Goal: Check status: Check status

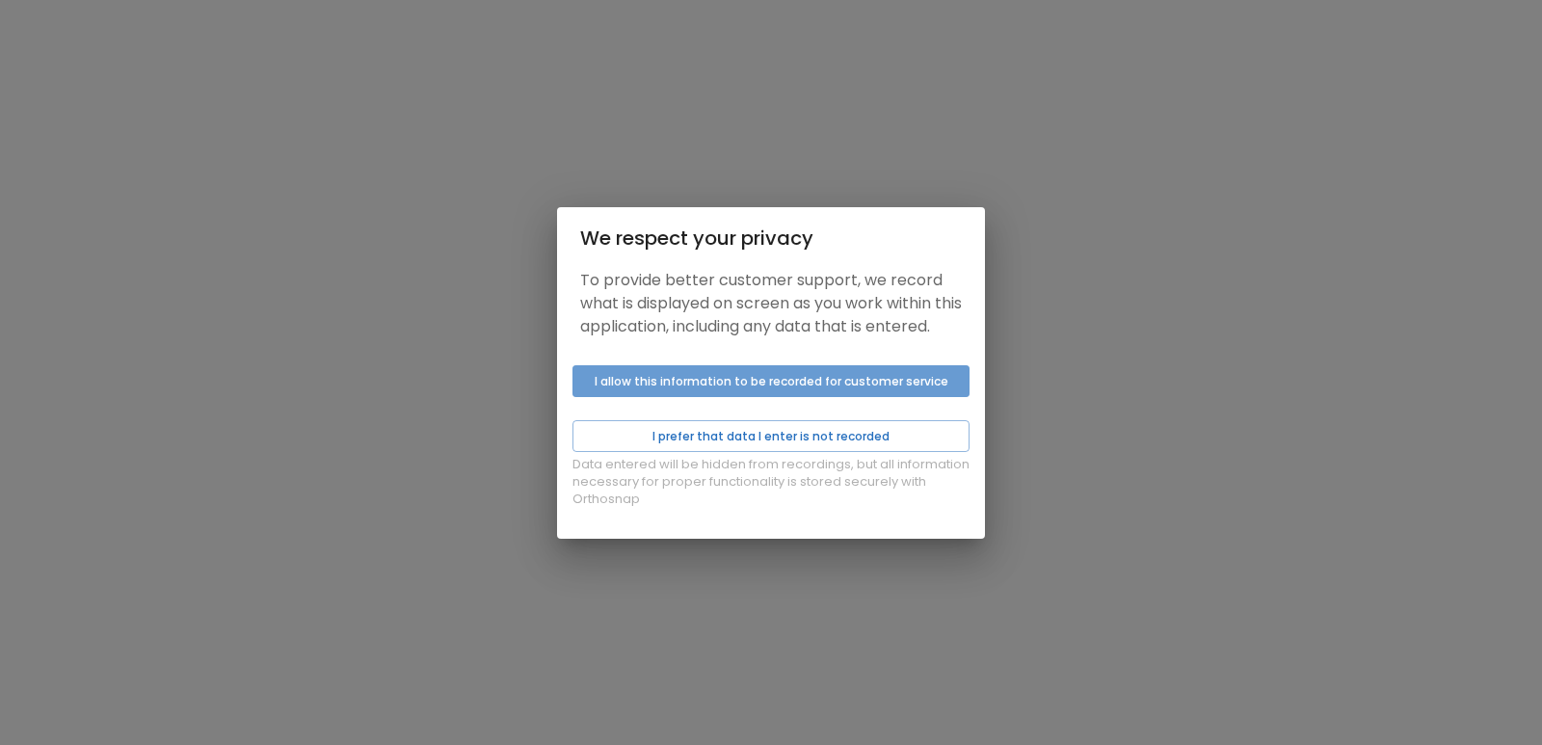
click at [691, 397] on button "I allow this information to be recorded for customer service" at bounding box center [770, 381] width 397 height 32
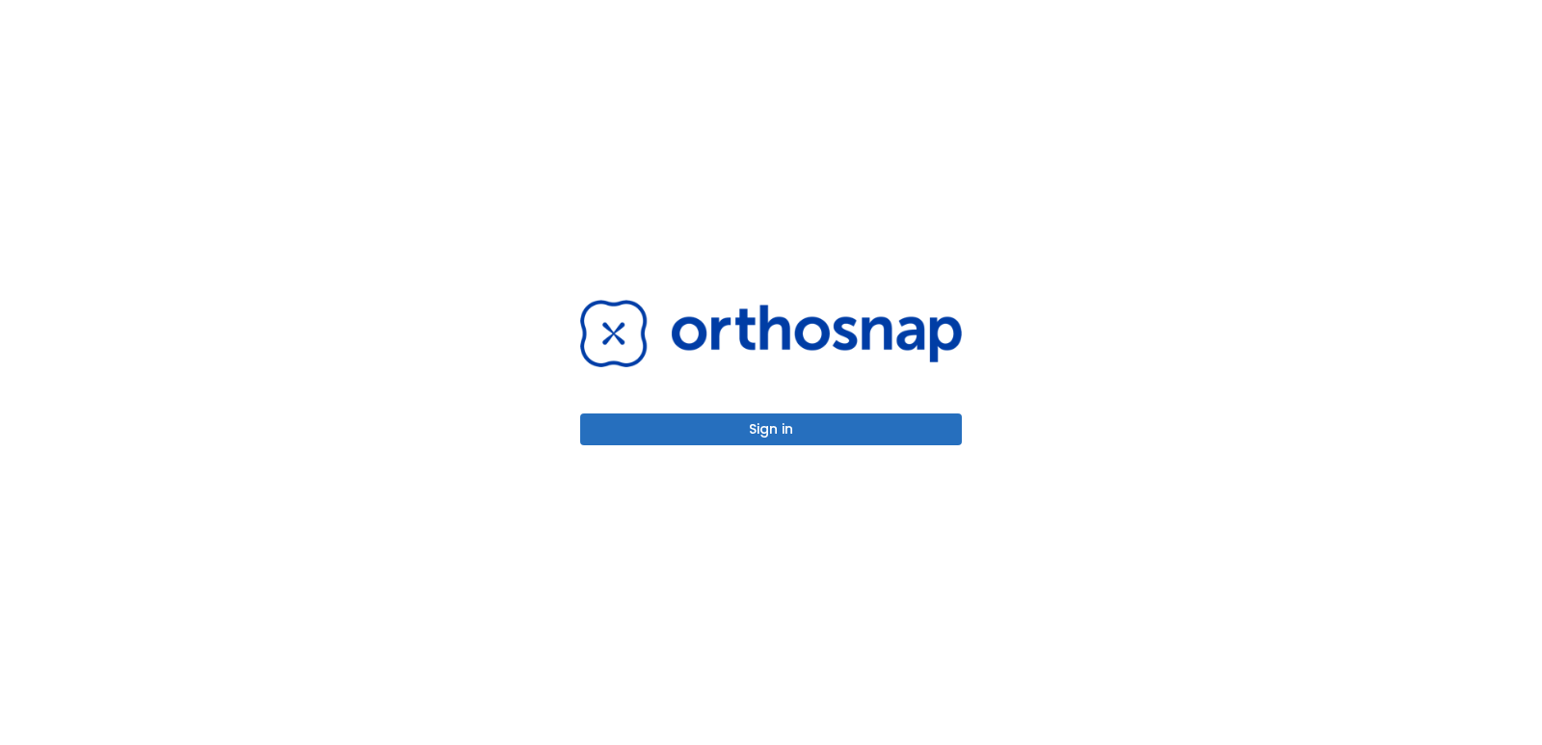
click at [689, 427] on button "Sign in" at bounding box center [771, 429] width 382 height 32
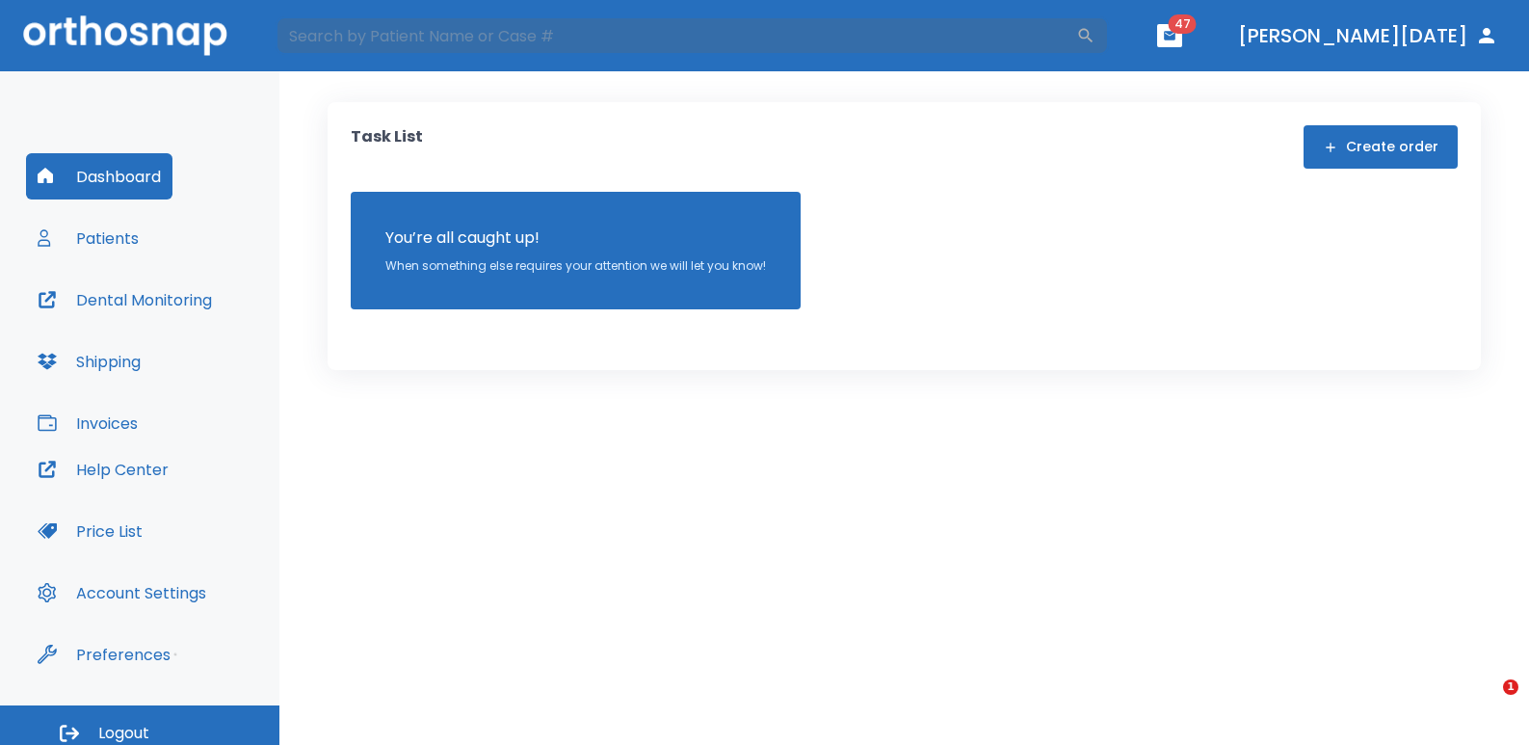
drag, startPoint x: 757, startPoint y: 41, endPoint x: 1052, endPoint y: 4, distance: 297.3
click at [758, 41] on input "search" at bounding box center [676, 35] width 801 height 39
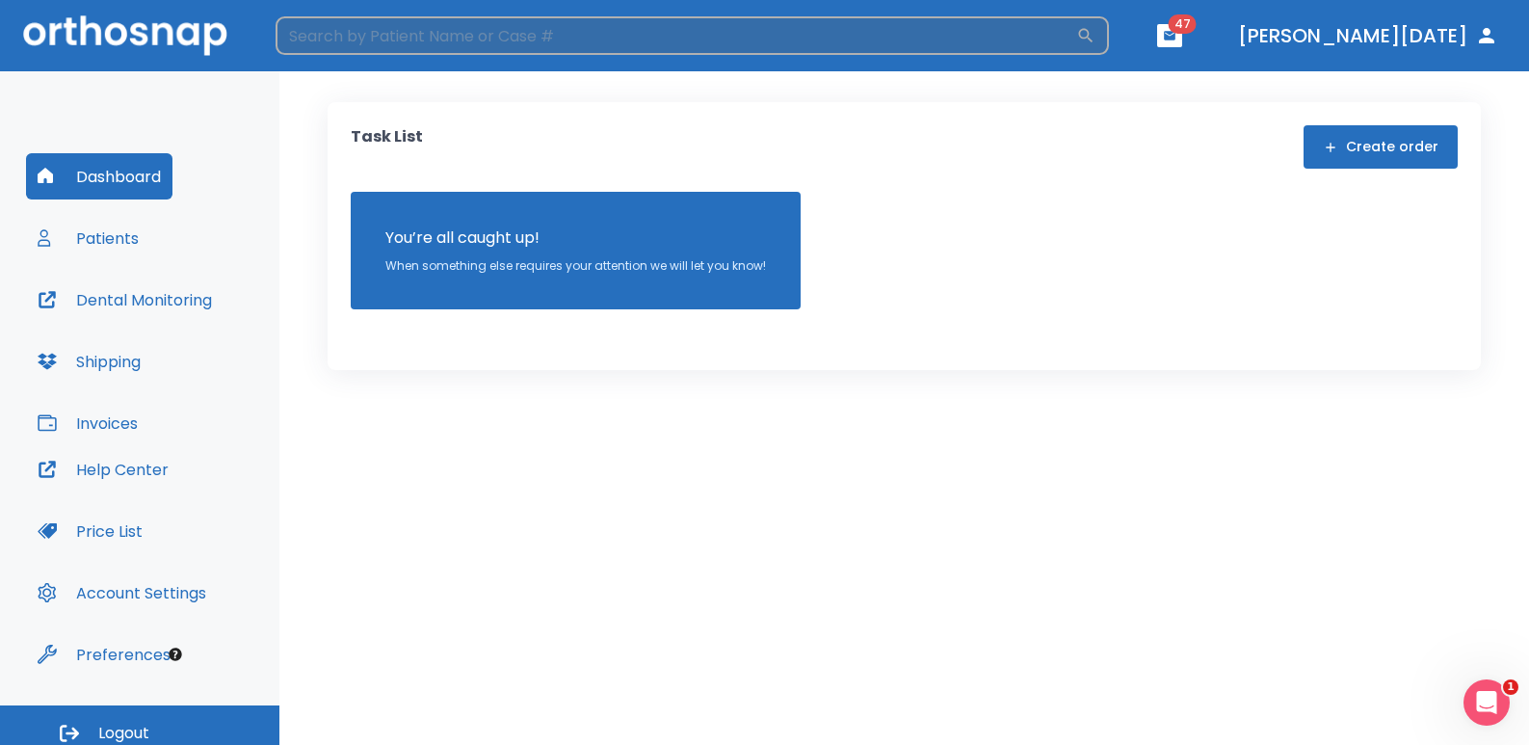
click at [440, 49] on input "search" at bounding box center [676, 35] width 801 height 39
click at [397, 31] on input "ale" at bounding box center [676, 35] width 801 height 39
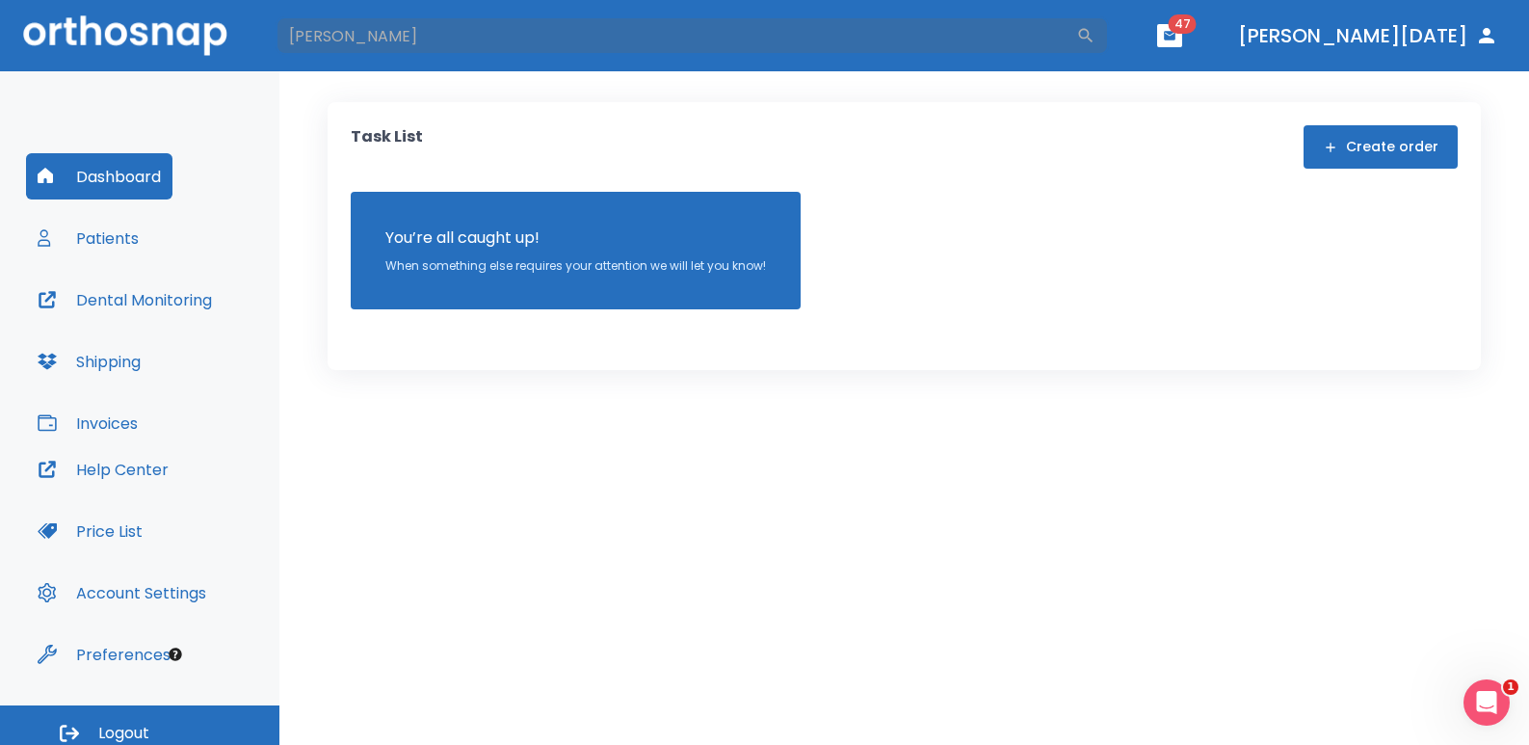
type input "[PERSON_NAME]"
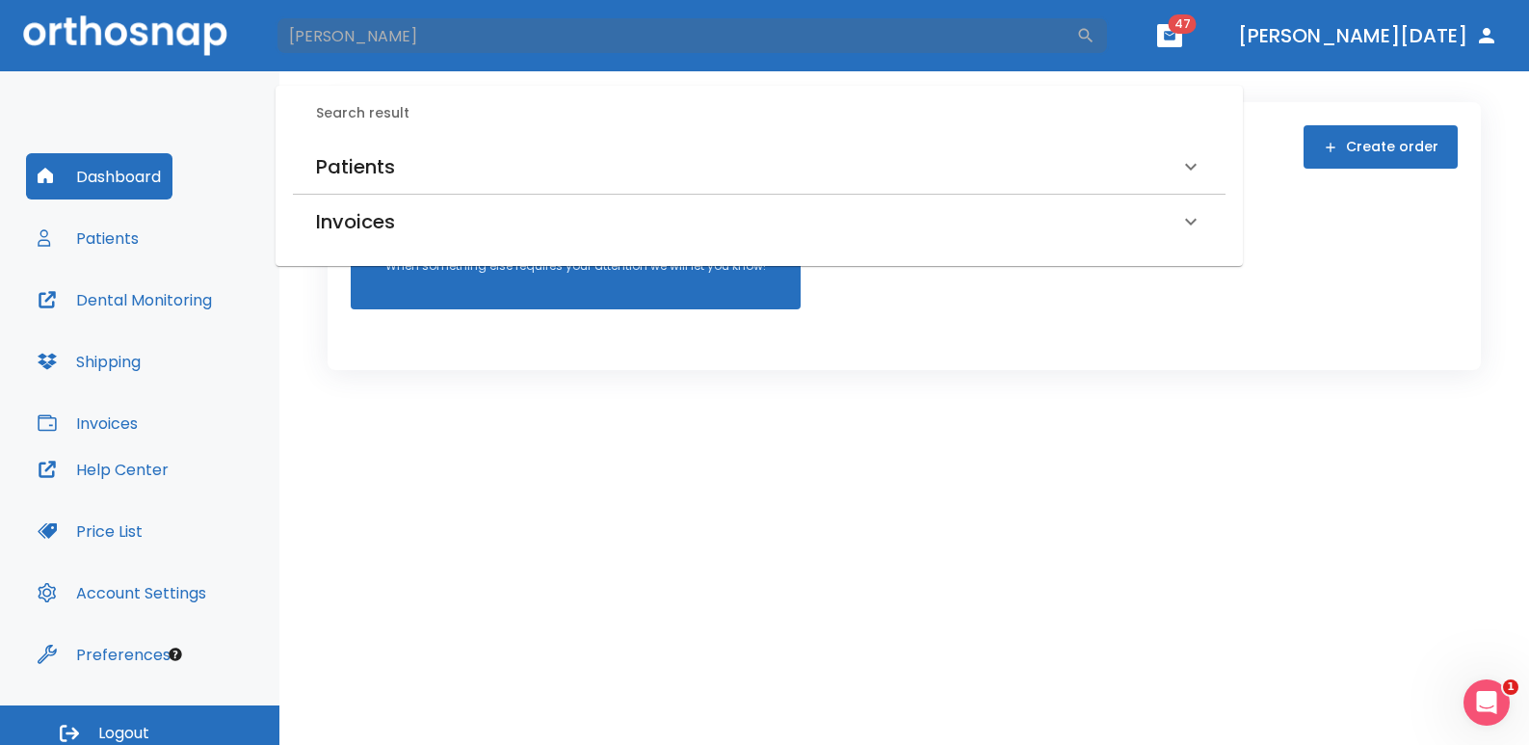
click at [403, 170] on div "Patients" at bounding box center [747, 166] width 863 height 31
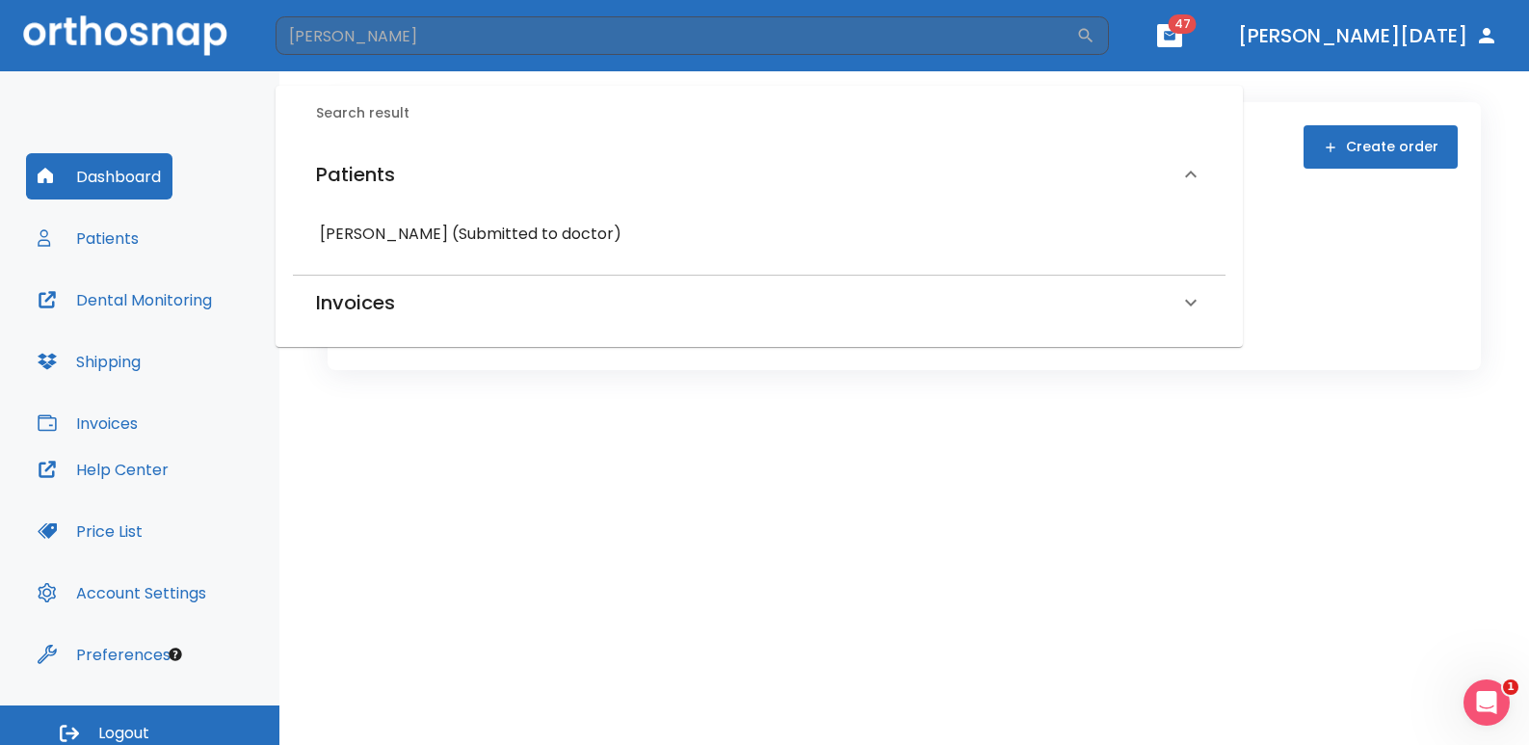
click at [380, 235] on h6 "[PERSON_NAME] (Submitted to doctor)" at bounding box center [759, 234] width 879 height 27
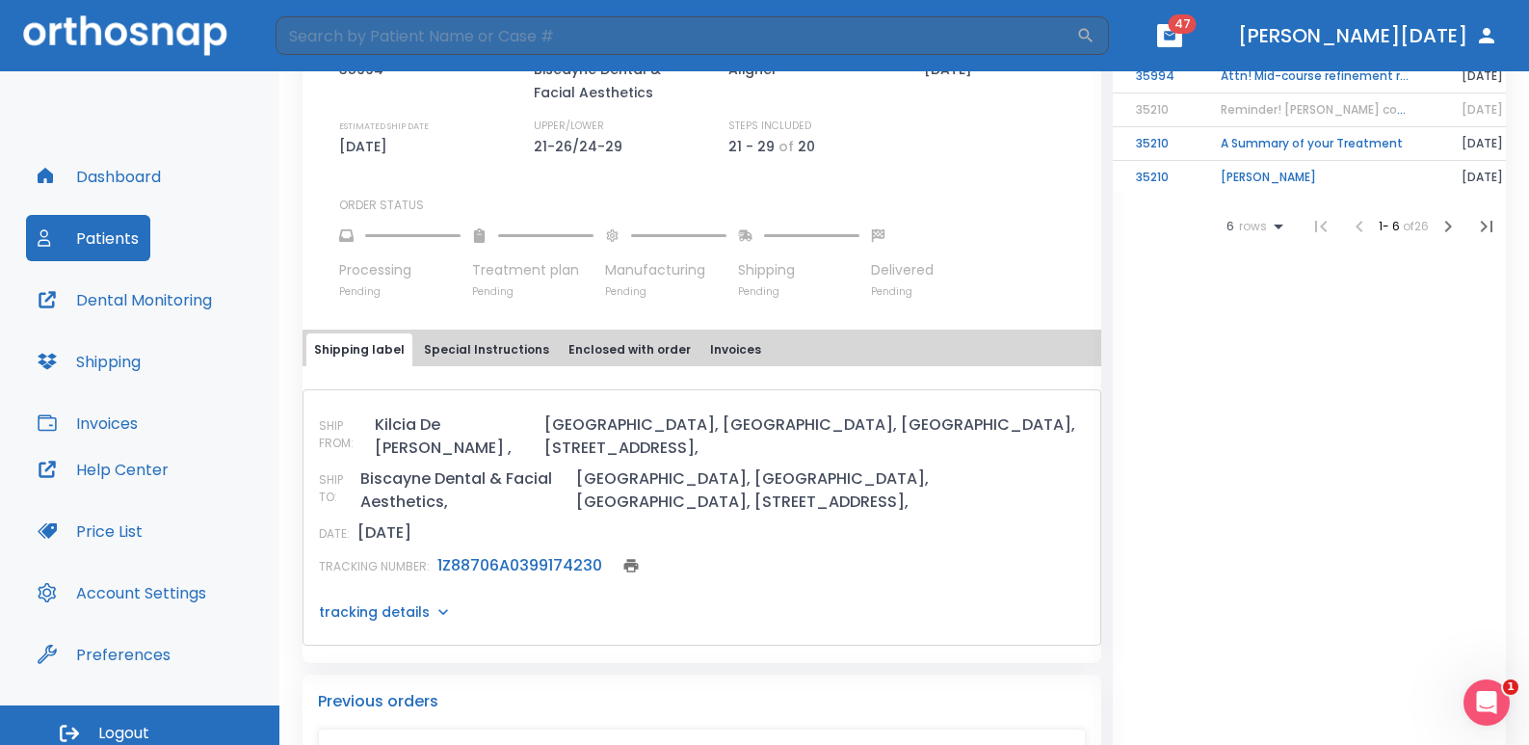
scroll to position [578, 0]
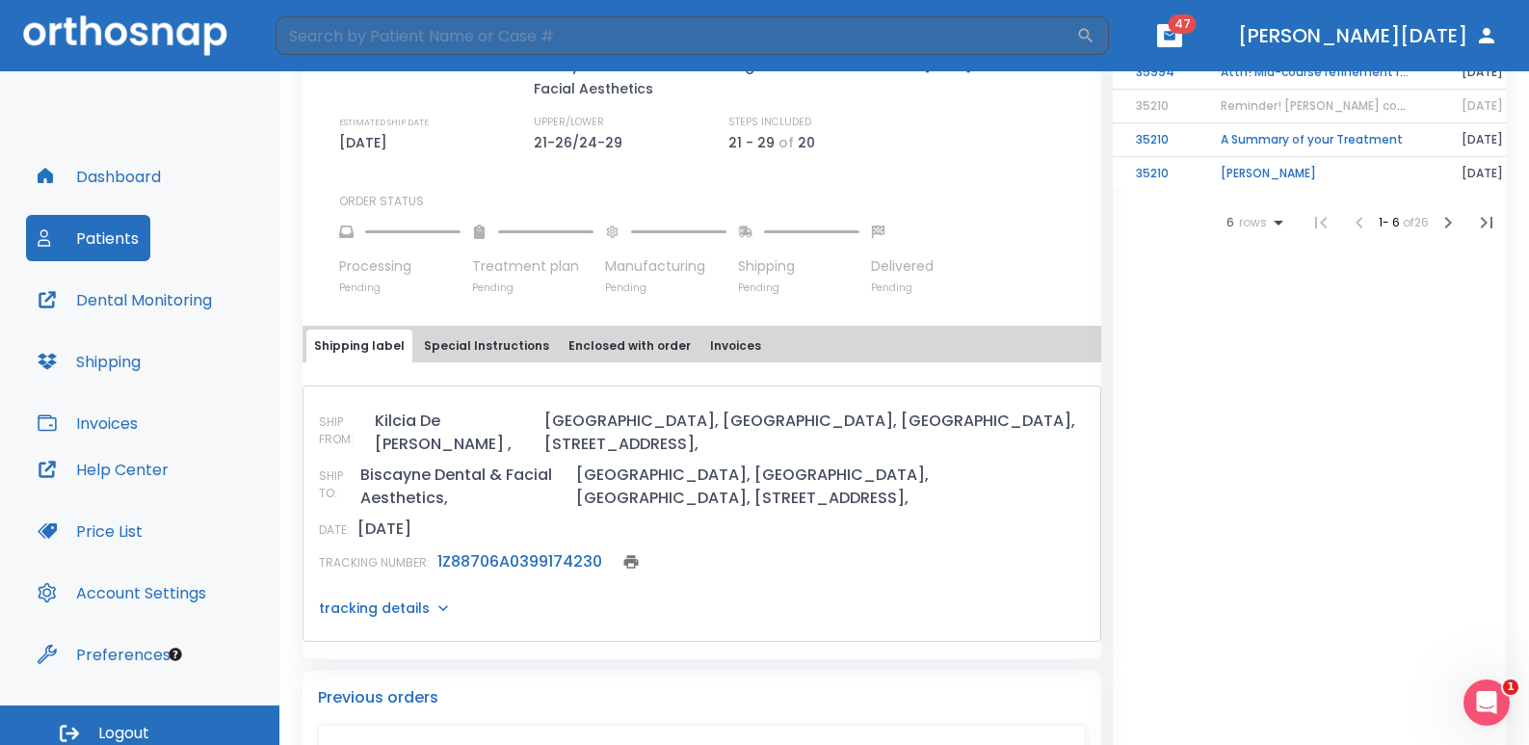
click at [547, 550] on link "1Z88706A0399174230" at bounding box center [519, 561] width 165 height 22
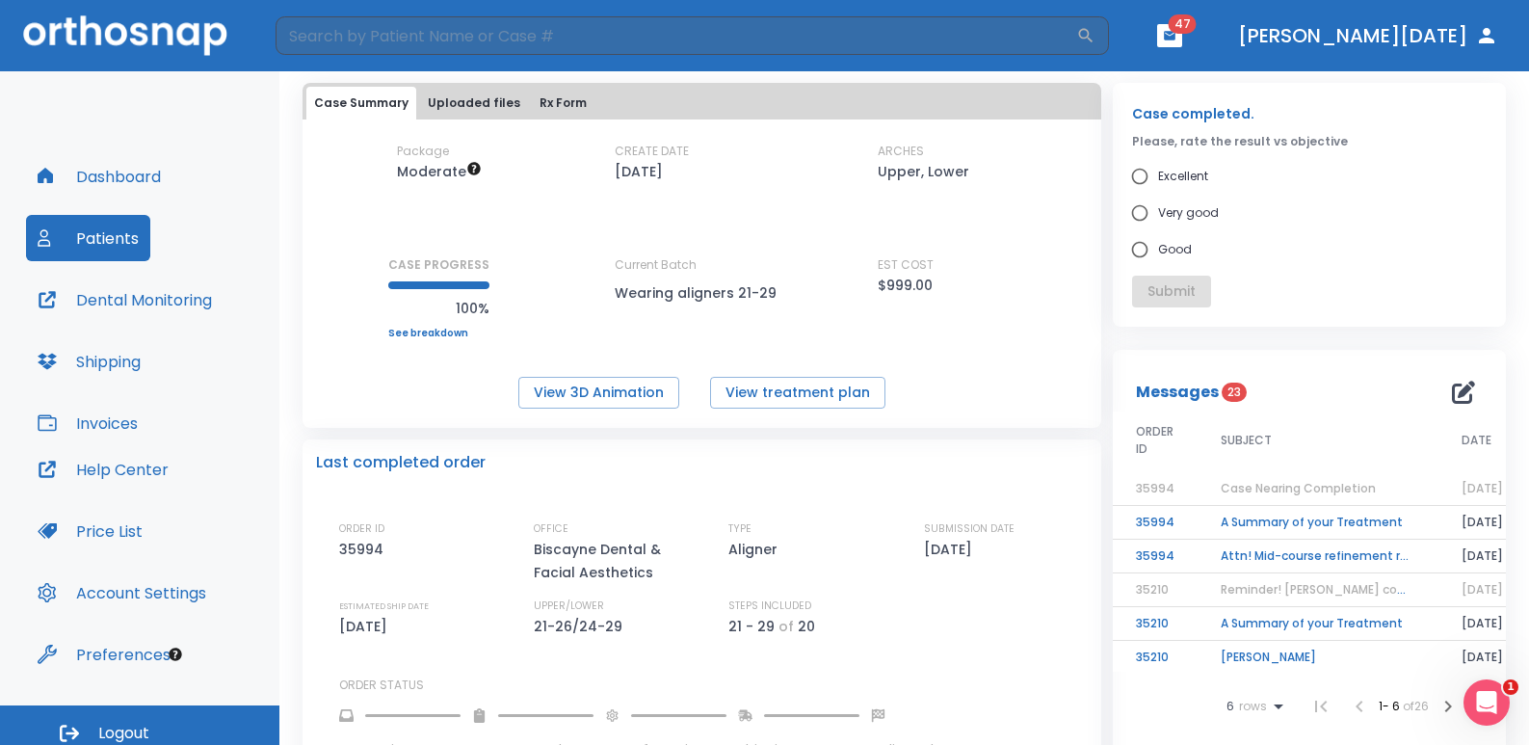
scroll to position [0, 0]
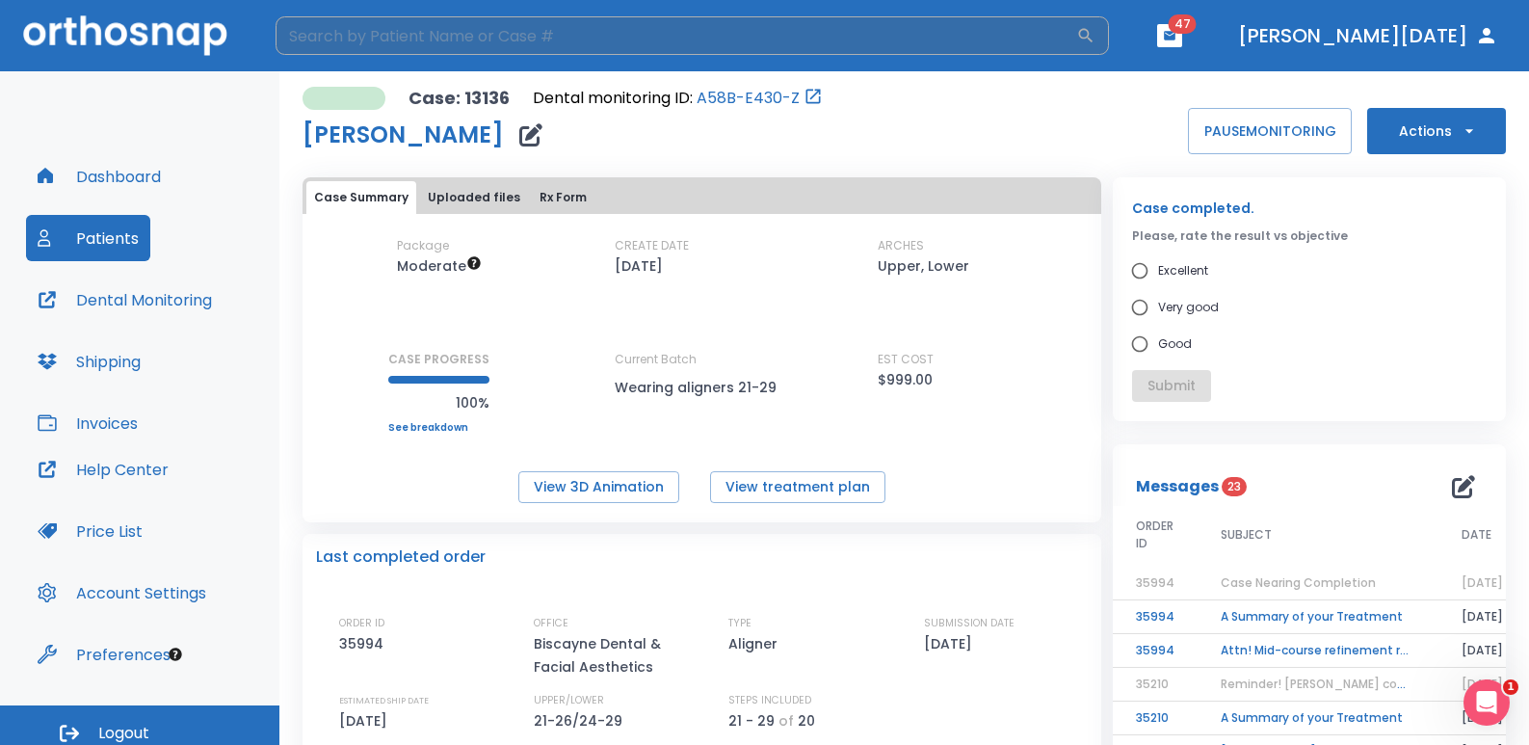
click at [508, 16] on input "search" at bounding box center [676, 35] width 801 height 39
type input "c"
type input "[PERSON_NAME]"
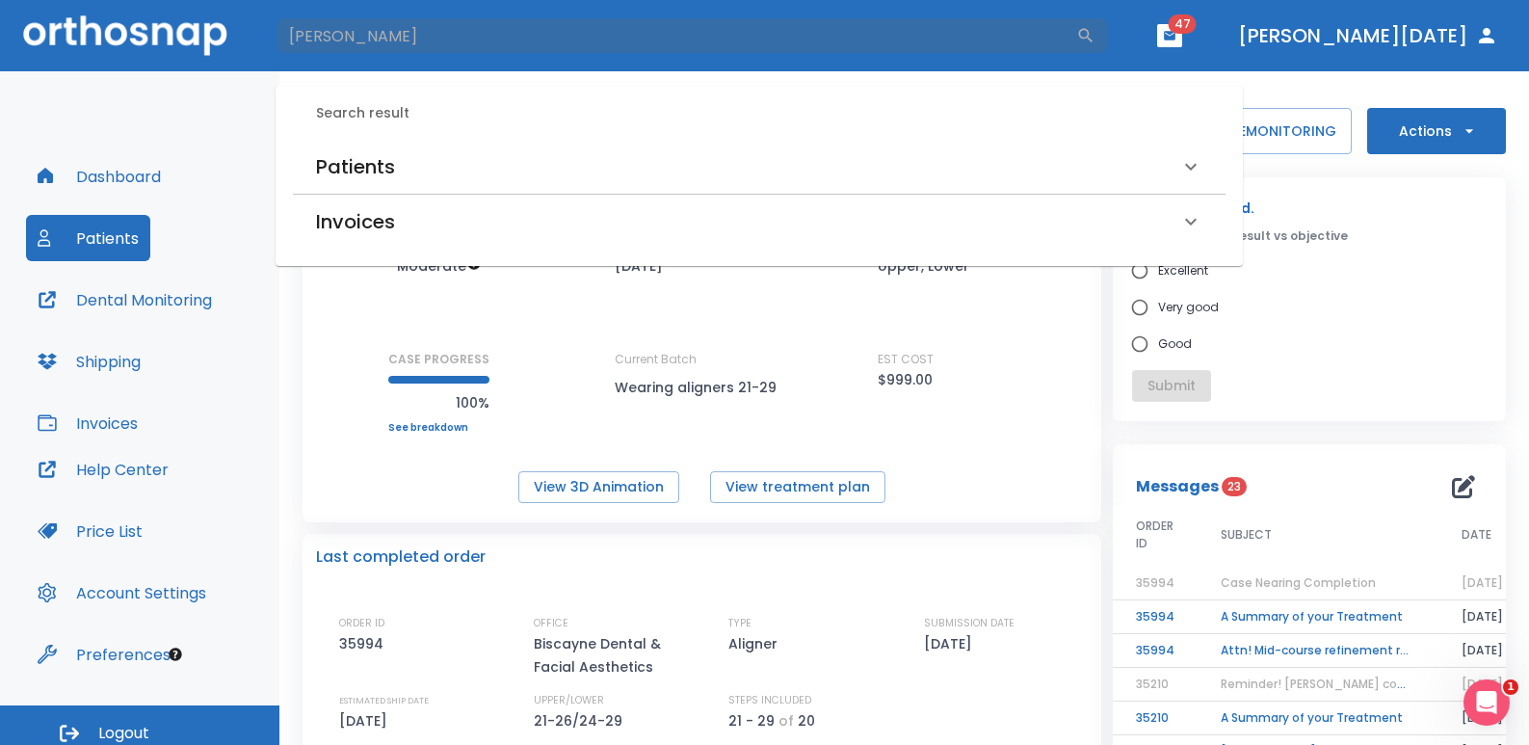
click at [331, 182] on div "Patients" at bounding box center [759, 167] width 933 height 54
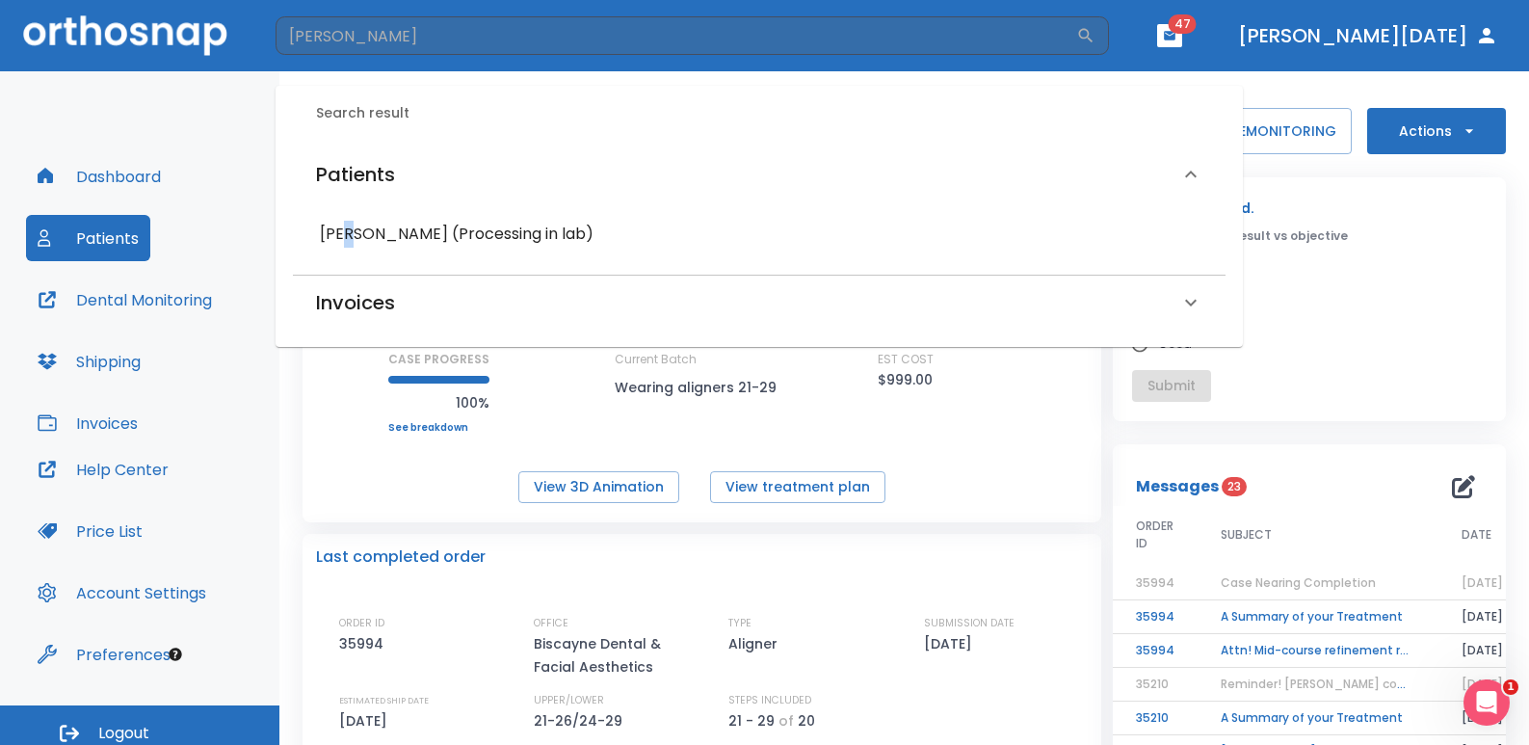
click at [354, 234] on h6 "[PERSON_NAME] (Processing in lab)" at bounding box center [759, 234] width 879 height 27
